Goal: Information Seeking & Learning: Learn about a topic

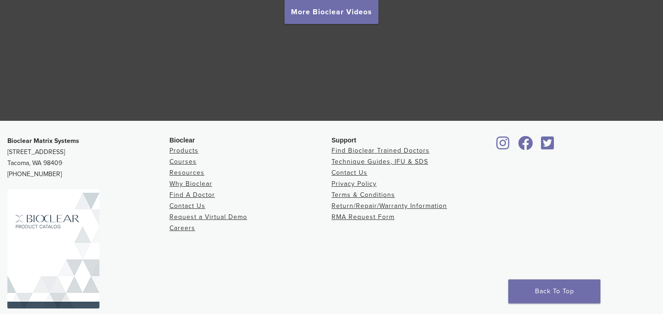
scroll to position [1775, 0]
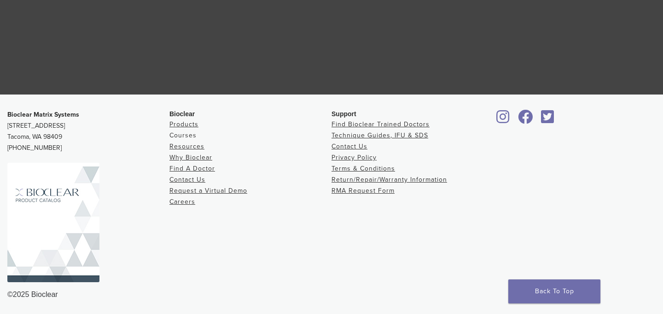
click at [184, 135] on link "Courses" at bounding box center [182, 135] width 27 height 8
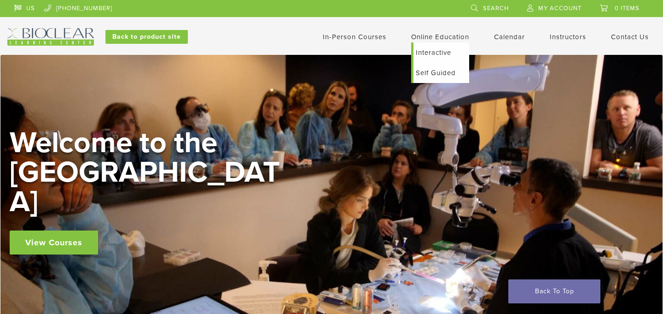
click at [435, 72] on link "Self Guided" at bounding box center [441, 73] width 56 height 20
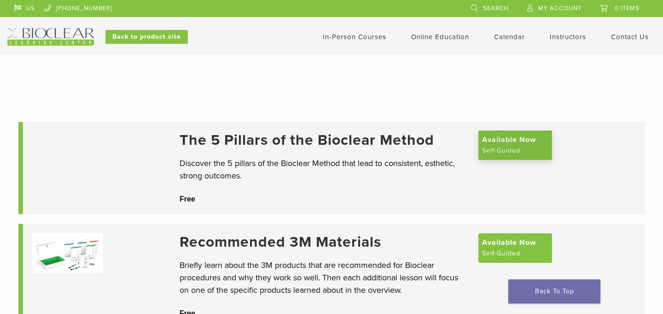
click at [491, 145] on span "Available Now" at bounding box center [509, 139] width 54 height 11
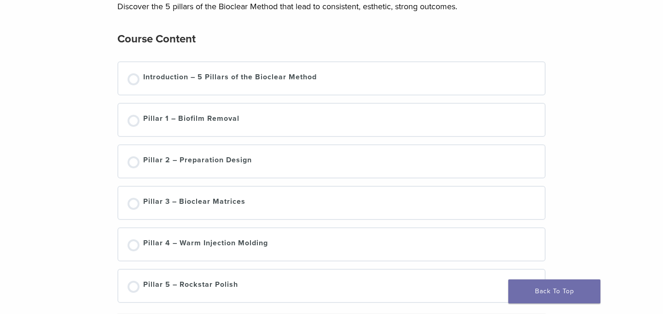
scroll to position [117, 0]
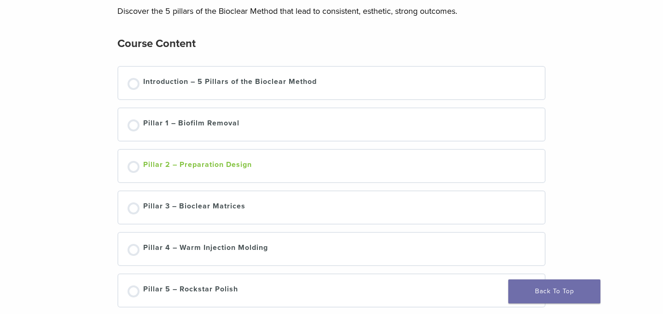
click at [135, 167] on div "Not started" at bounding box center [134, 167] width 12 height 12
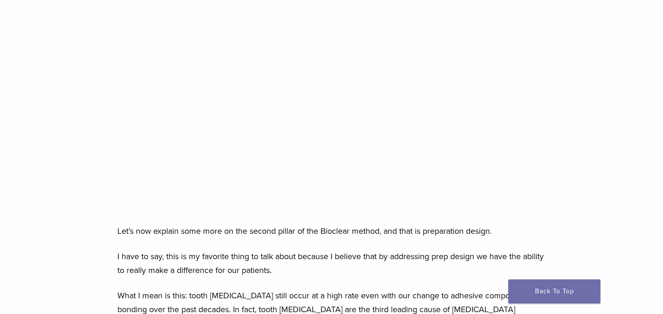
scroll to position [194, 0]
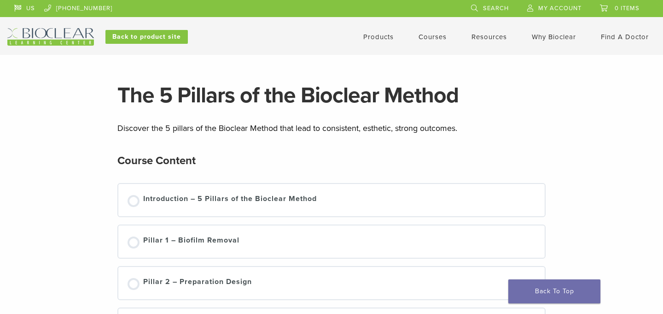
scroll to position [117, 0]
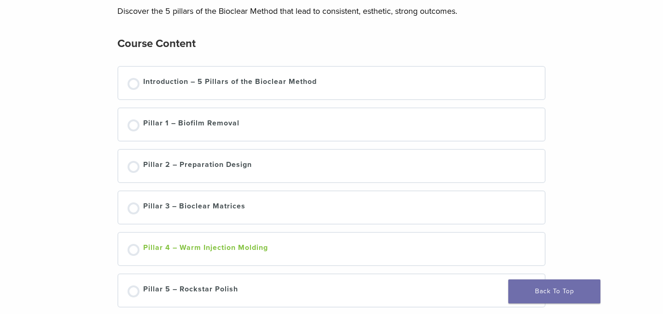
click at [130, 252] on div "Not started" at bounding box center [134, 250] width 12 height 12
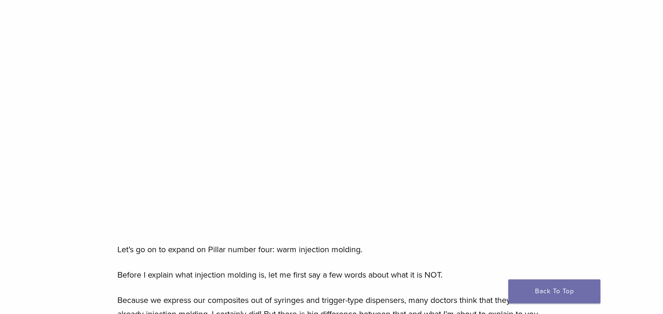
scroll to position [158, 0]
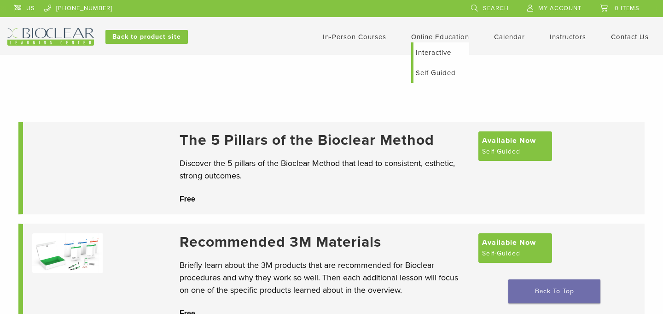
click at [428, 36] on link "Online Education" at bounding box center [440, 37] width 58 height 8
click at [427, 52] on link "Interactive" at bounding box center [441, 52] width 56 height 20
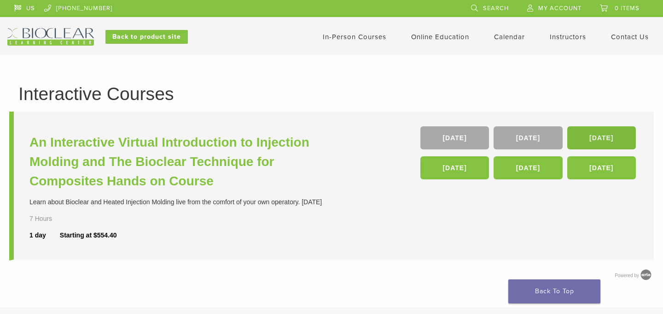
click at [589, 134] on link "[DATE]" at bounding box center [601, 137] width 69 height 23
click at [336, 36] on link "In-Person Courses" at bounding box center [355, 37] width 64 height 8
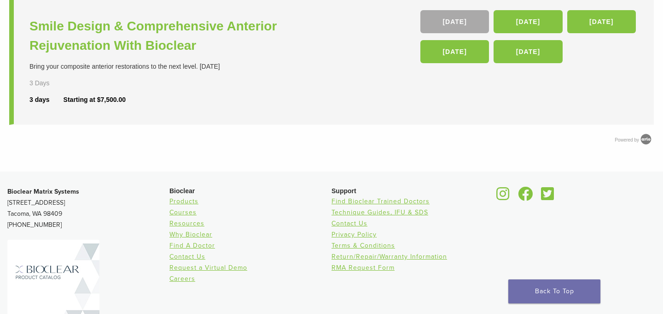
scroll to position [523, 0]
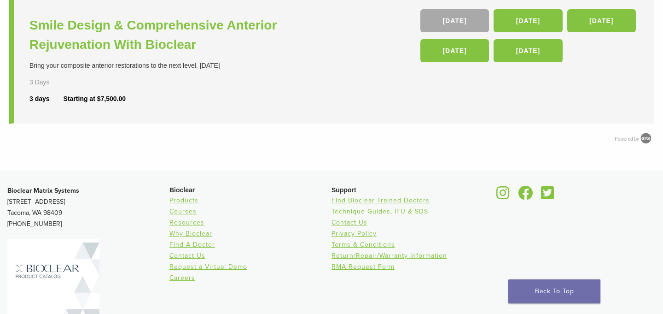
click at [362, 209] on link "Technique Guides, IFU & SDS" at bounding box center [379, 211] width 97 height 8
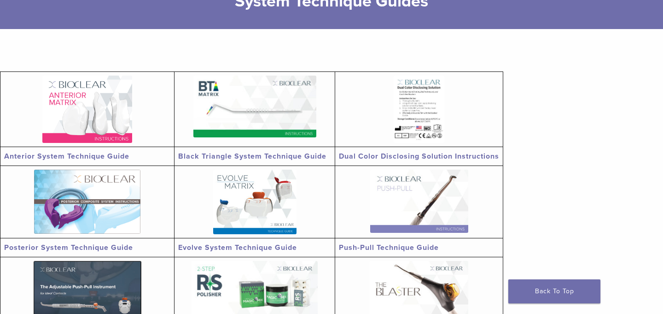
scroll to position [139, 0]
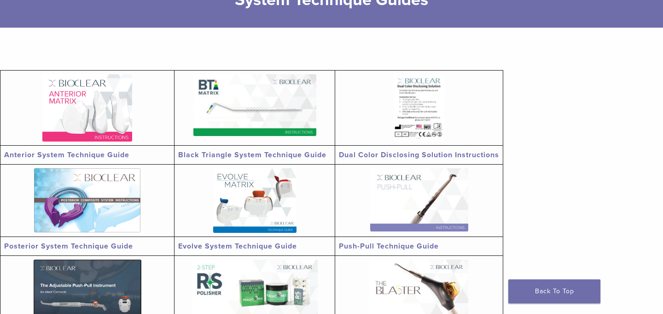
click at [100, 126] on img at bounding box center [87, 107] width 90 height 67
